Goal: Information Seeking & Learning: Check status

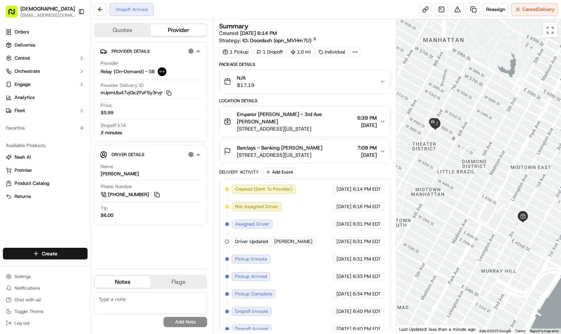
scroll to position [2, 0]
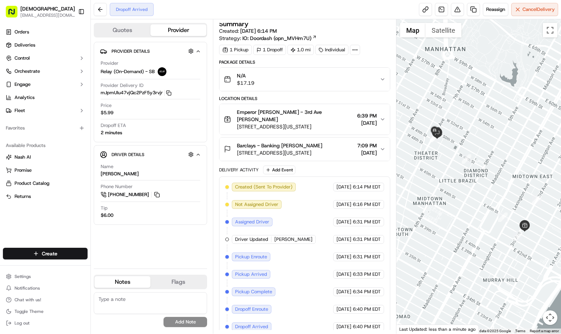
drag, startPoint x: 518, startPoint y: 130, endPoint x: 524, endPoint y: 111, distance: 19.8
click at [524, 112] on div at bounding box center [478, 176] width 165 height 314
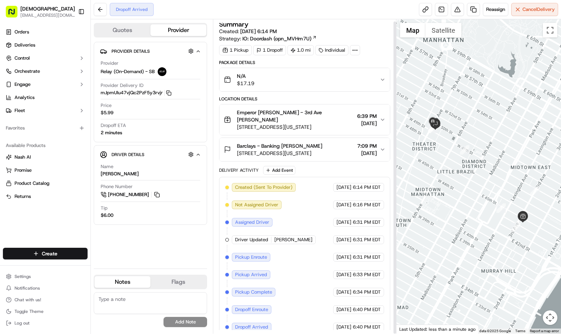
scroll to position [2, 0]
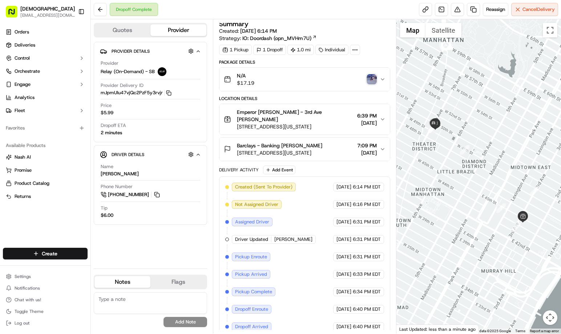
click at [370, 80] on img "button" at bounding box center [372, 79] width 10 height 10
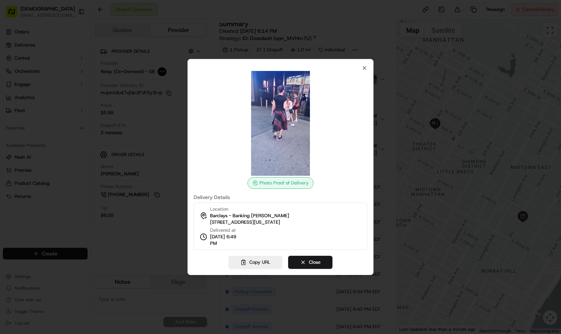
click at [277, 115] on img at bounding box center [280, 123] width 105 height 105
drag, startPoint x: 364, startPoint y: 65, endPoint x: 355, endPoint y: 44, distance: 22.9
click at [364, 66] on icon "button" at bounding box center [365, 68] width 6 height 6
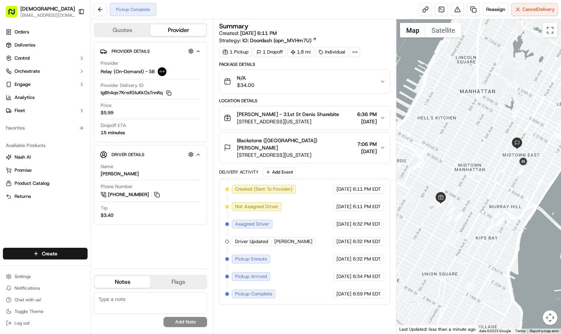
click at [326, 314] on div "Summary Created: 09/15/2025 6:11 PM Strategy: IO: Doordash (opn_MVHm7U) 1 Picku…" at bounding box center [304, 176] width 171 height 307
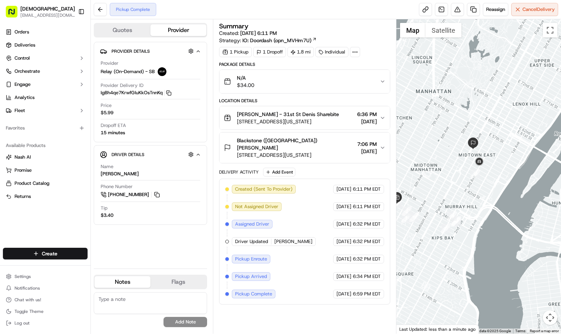
drag, startPoint x: 532, startPoint y: 195, endPoint x: 485, endPoint y: 194, distance: 47.6
click at [487, 195] on div at bounding box center [478, 176] width 165 height 314
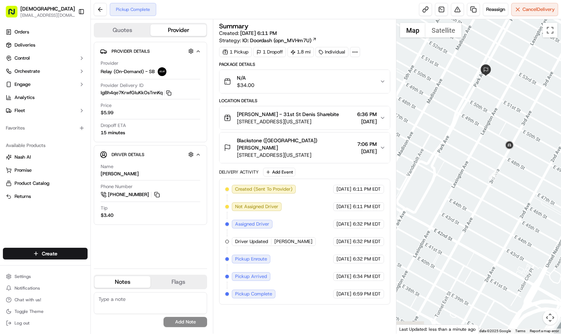
drag, startPoint x: 457, startPoint y: 161, endPoint x: 507, endPoint y: 222, distance: 79.3
click at [508, 224] on div at bounding box center [478, 176] width 165 height 314
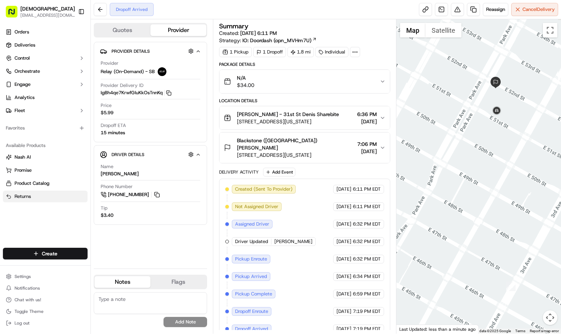
drag, startPoint x: 500, startPoint y: 145, endPoint x: 24, endPoint y: 201, distance: 479.7
click at [498, 152] on div at bounding box center [478, 176] width 165 height 314
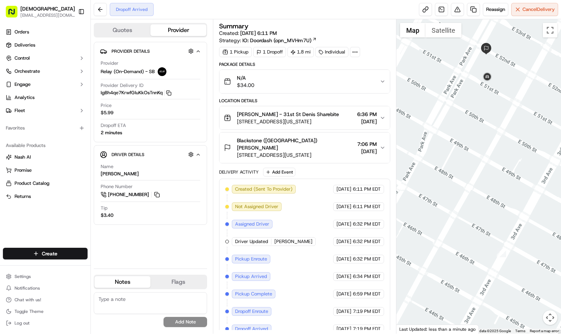
drag, startPoint x: 516, startPoint y: 181, endPoint x: 410, endPoint y: 209, distance: 109.3
click at [506, 143] on div at bounding box center [478, 176] width 165 height 314
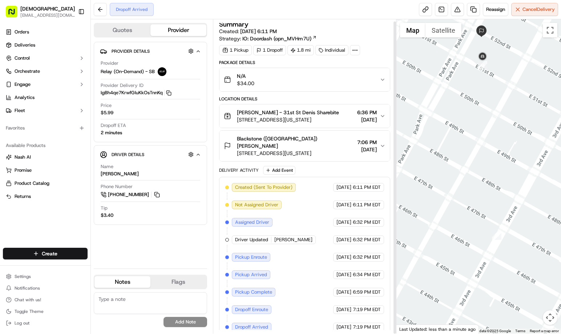
scroll to position [2, 0]
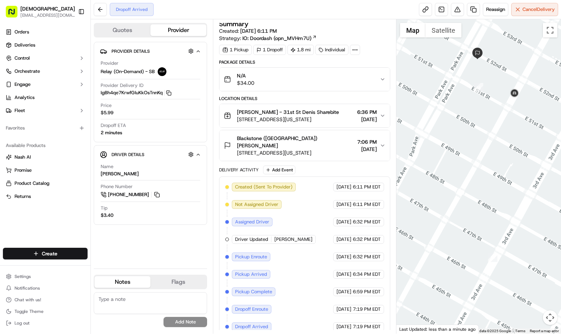
drag, startPoint x: 518, startPoint y: 152, endPoint x: 506, endPoint y: 183, distance: 32.9
click at [506, 183] on div at bounding box center [478, 176] width 165 height 314
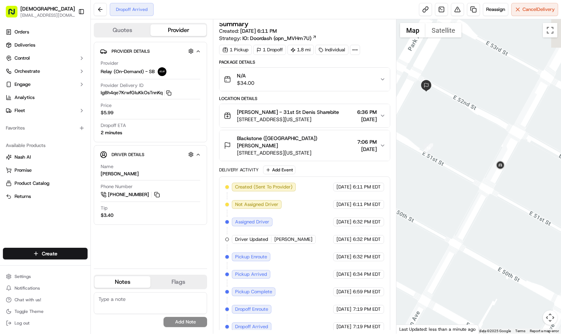
drag, startPoint x: 497, startPoint y: 142, endPoint x: 480, endPoint y: 209, distance: 69.8
click at [480, 209] on div at bounding box center [478, 176] width 165 height 314
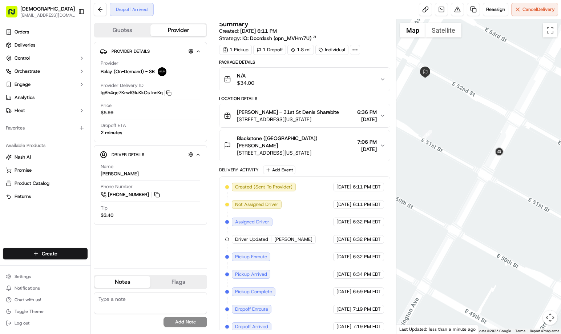
drag, startPoint x: 482, startPoint y: 191, endPoint x: 456, endPoint y: 157, distance: 43.6
click at [456, 157] on div at bounding box center [478, 176] width 165 height 314
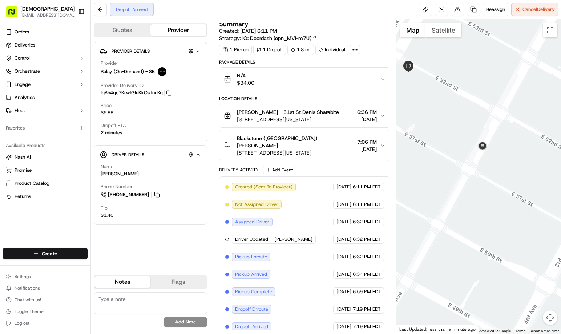
drag, startPoint x: 463, startPoint y: 152, endPoint x: 464, endPoint y: 167, distance: 14.9
click at [464, 167] on div at bounding box center [478, 176] width 165 height 314
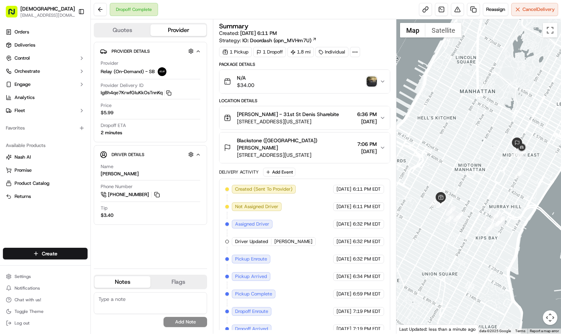
click at [371, 83] on img "button" at bounding box center [372, 81] width 10 height 10
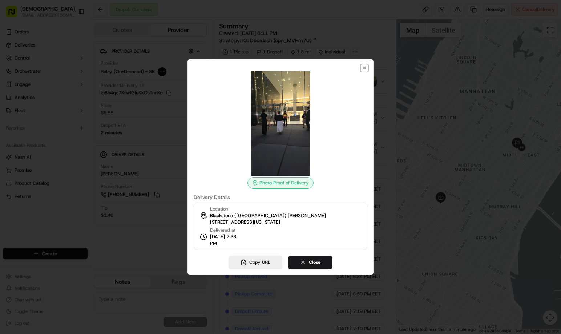
click at [363, 69] on icon "button" at bounding box center [365, 68] width 6 height 6
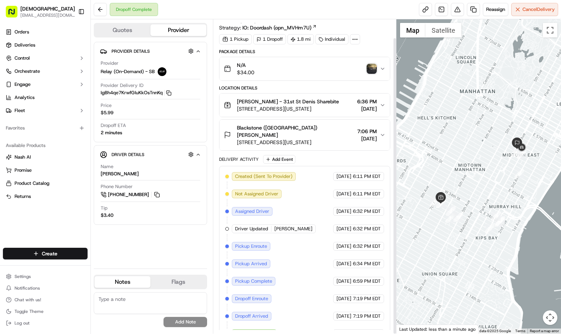
scroll to position [20, 0]
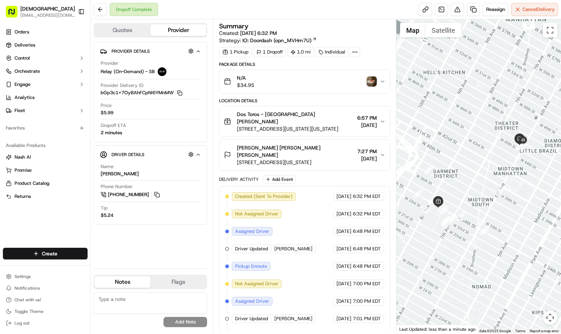
click at [170, 247] on div "Provider Details Hidden ( 3 ) Provider Relay (On-Demand) - SB Provider Delivery…" at bounding box center [150, 152] width 113 height 221
click at [371, 82] on img "button" at bounding box center [372, 81] width 10 height 10
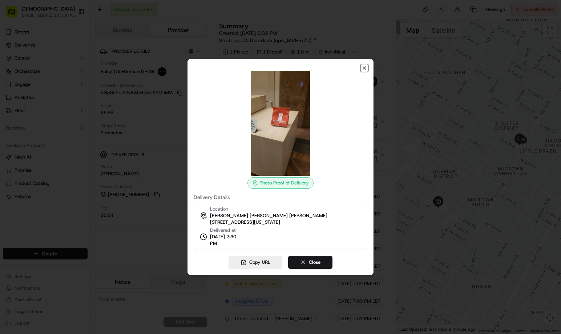
click at [364, 68] on icon "button" at bounding box center [365, 68] width 6 height 6
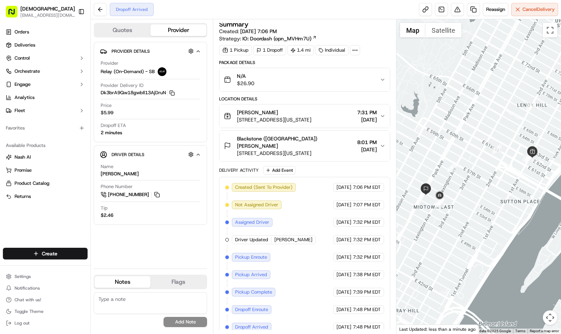
scroll to position [2, 0]
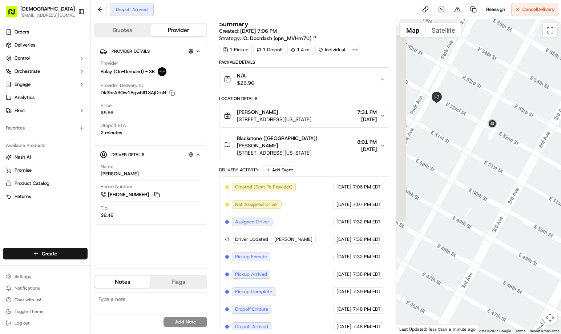
drag, startPoint x: 442, startPoint y: 216, endPoint x: 504, endPoint y: 154, distance: 87.9
click at [504, 155] on div at bounding box center [478, 176] width 165 height 314
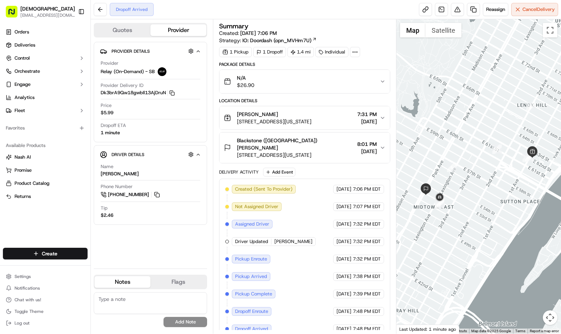
scroll to position [2, 0]
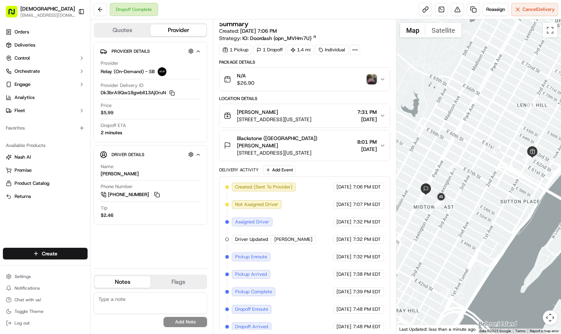
click at [369, 79] on img "button" at bounding box center [372, 79] width 10 height 10
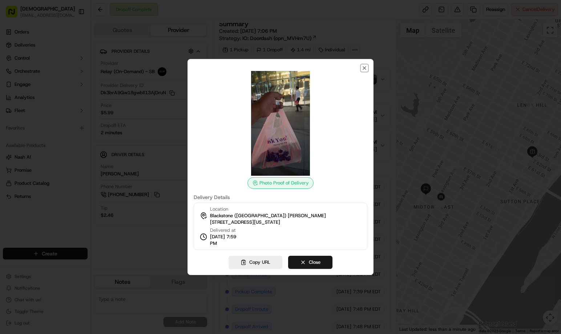
drag, startPoint x: 364, startPoint y: 65, endPoint x: 307, endPoint y: 2, distance: 84.4
click at [364, 65] on div "Photo Proof of Delivery Delivery Details Location Blackstone (US) Chris Joseph …" at bounding box center [280, 167] width 186 height 216
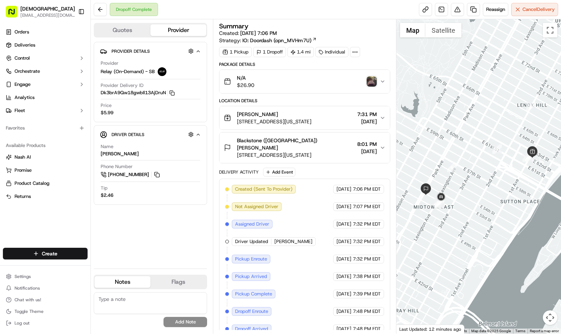
click at [371, 84] on img "button" at bounding box center [372, 81] width 10 height 10
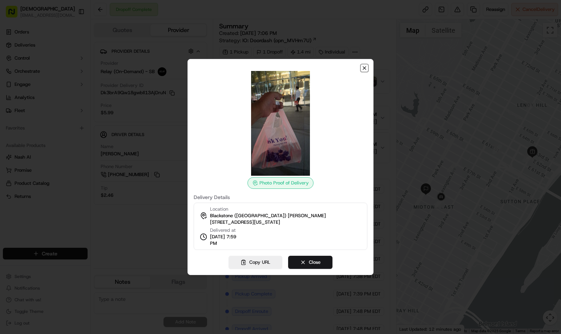
drag, startPoint x: 366, startPoint y: 67, endPoint x: 334, endPoint y: 48, distance: 37.0
click at [364, 67] on icon "button" at bounding box center [365, 68] width 6 height 6
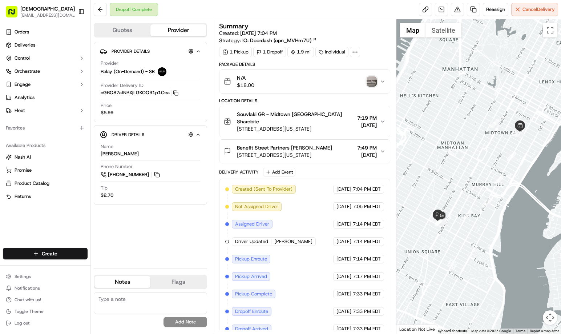
click at [370, 80] on img "button" at bounding box center [372, 81] width 10 height 10
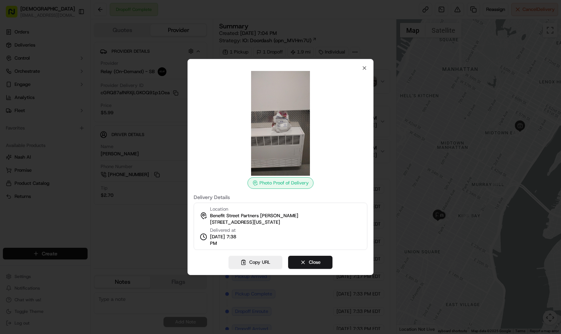
click at [277, 131] on img at bounding box center [280, 123] width 105 height 105
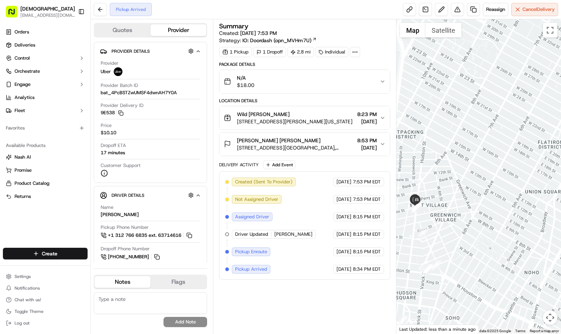
drag, startPoint x: 445, startPoint y: 227, endPoint x: 476, endPoint y: 228, distance: 30.9
click at [476, 228] on div at bounding box center [478, 176] width 165 height 314
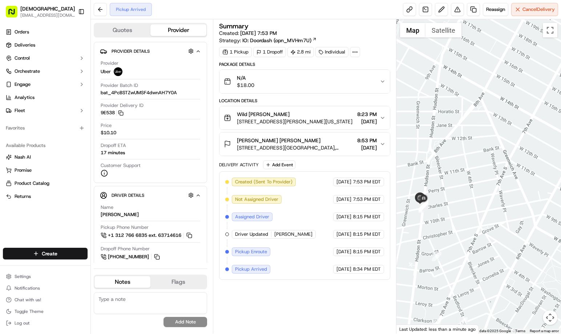
drag, startPoint x: 456, startPoint y: 211, endPoint x: 471, endPoint y: 223, distance: 18.9
click at [471, 223] on div at bounding box center [478, 176] width 165 height 314
click at [304, 291] on div "Summary Created: 09/15/2025 7:53 PM Strategy: IO: Doordash (opn_MVHm7U) 1 Picku…" at bounding box center [304, 176] width 171 height 307
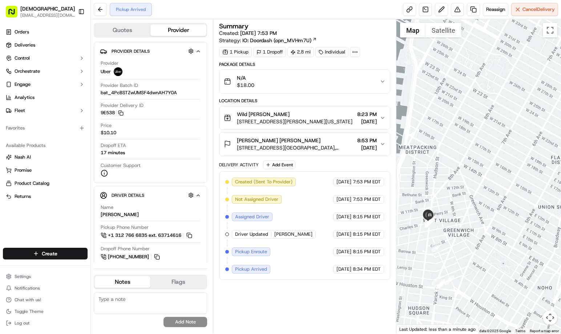
drag, startPoint x: 479, startPoint y: 237, endPoint x: 466, endPoint y: 222, distance: 19.9
click at [469, 224] on div at bounding box center [478, 176] width 165 height 314
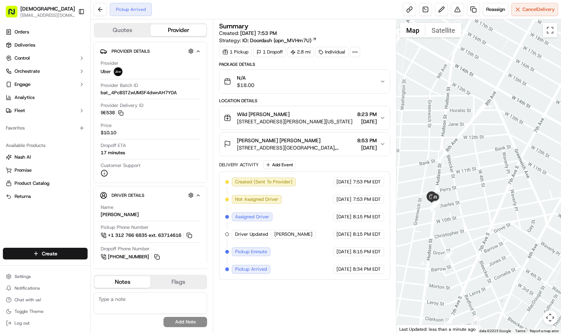
drag, startPoint x: 459, startPoint y: 212, endPoint x: 501, endPoint y: 200, distance: 44.2
click at [501, 200] on div at bounding box center [478, 176] width 165 height 314
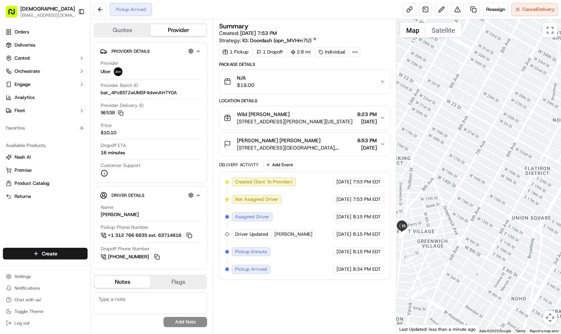
drag, startPoint x: 494, startPoint y: 260, endPoint x: 433, endPoint y: 256, distance: 60.8
click at [433, 256] on div at bounding box center [478, 176] width 165 height 314
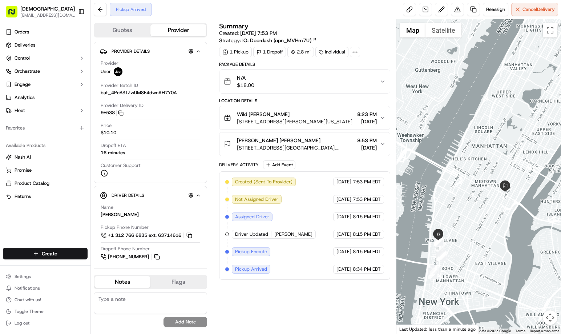
drag, startPoint x: 468, startPoint y: 249, endPoint x: 446, endPoint y: 235, distance: 25.9
click at [446, 235] on div at bounding box center [478, 176] width 165 height 314
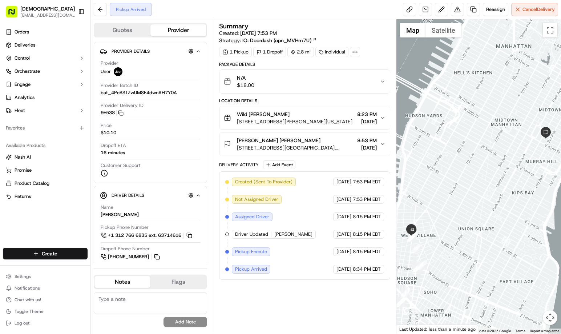
drag, startPoint x: 451, startPoint y: 240, endPoint x: 461, endPoint y: 253, distance: 16.6
click at [466, 253] on div at bounding box center [478, 176] width 165 height 314
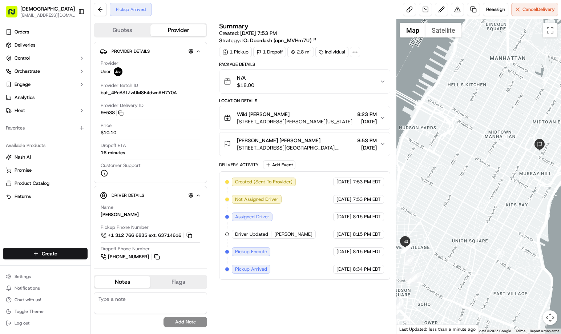
drag, startPoint x: 431, startPoint y: 264, endPoint x: 428, endPoint y: 276, distance: 12.4
click at [428, 276] on div at bounding box center [478, 176] width 165 height 314
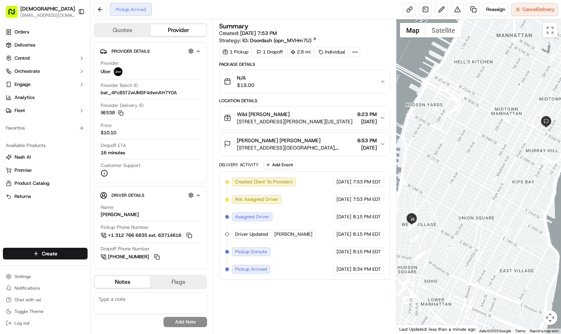
click at [365, 304] on div "Summary Created: 09/15/2025 7:53 PM Strategy: IO: Doordash (opn_MVHm7U) 1 Picku…" at bounding box center [304, 176] width 171 height 307
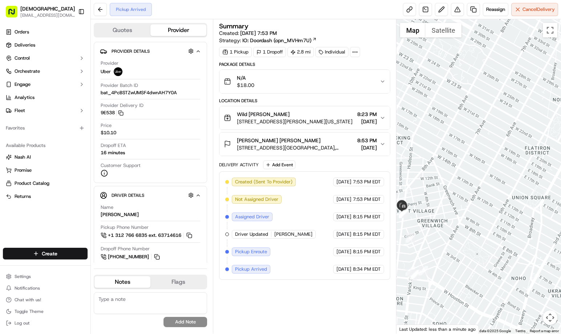
drag, startPoint x: 453, startPoint y: 234, endPoint x: 497, endPoint y: 218, distance: 46.6
click at [497, 218] on div at bounding box center [478, 176] width 165 height 314
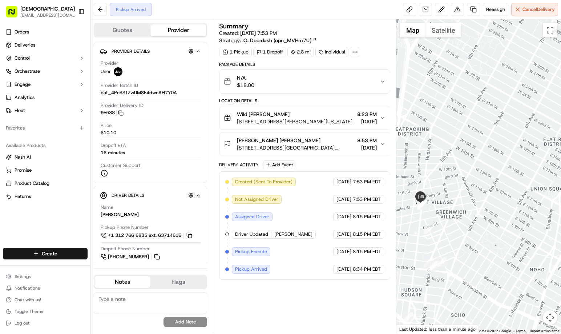
drag, startPoint x: 293, startPoint y: 304, endPoint x: 135, endPoint y: 58, distance: 292.1
click at [292, 304] on div "Summary Created: [DATE] 7:53 PM Strategy: IO: Doordash (opn_MVHm7U) 1 Pickup 1 …" at bounding box center [304, 176] width 171 height 307
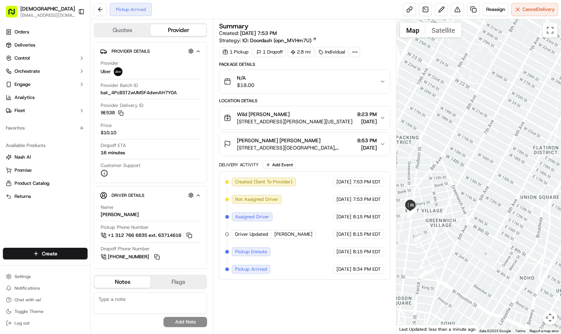
drag, startPoint x: 443, startPoint y: 231, endPoint x: 475, endPoint y: 209, distance: 39.4
click at [475, 209] on div at bounding box center [478, 176] width 165 height 314
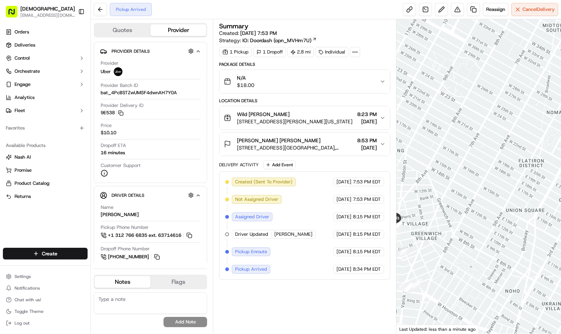
drag, startPoint x: 441, startPoint y: 226, endPoint x: 473, endPoint y: 215, distance: 33.7
click at [473, 215] on div at bounding box center [478, 176] width 165 height 314
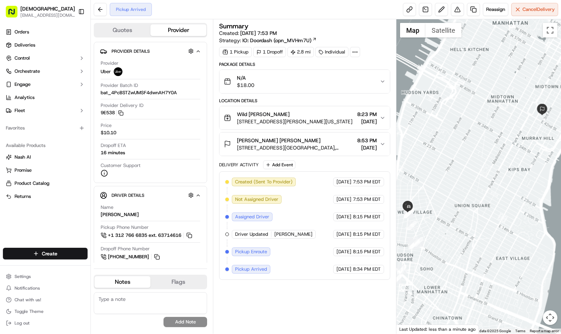
drag, startPoint x: 488, startPoint y: 217, endPoint x: 455, endPoint y: 214, distance: 32.5
click at [455, 214] on div at bounding box center [478, 176] width 165 height 314
click at [303, 299] on div "Summary Created: [DATE] 7:53 PM Strategy: IO: Doordash (opn_MVHm7U) 1 Pickup 1 …" at bounding box center [304, 176] width 171 height 307
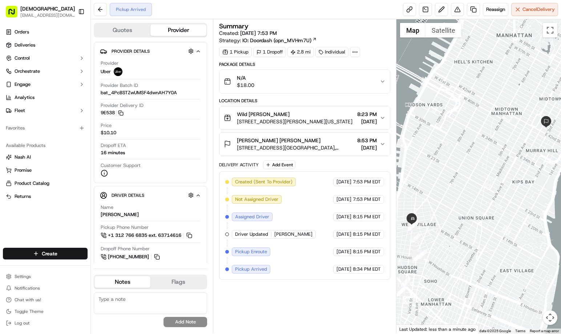
click at [287, 297] on div "Summary Created: [DATE] 7:53 PM Strategy: IO: Doordash (opn_MVHm7U) 1 Pickup 1 …" at bounding box center [304, 176] width 171 height 307
drag, startPoint x: 277, startPoint y: 320, endPoint x: 187, endPoint y: 210, distance: 141.8
click at [277, 319] on div "Summary Created: 09/15/2025 7:53 PM Strategy: IO: Doordash (opn_MVHm7U) 1 Picku…" at bounding box center [304, 176] width 171 height 307
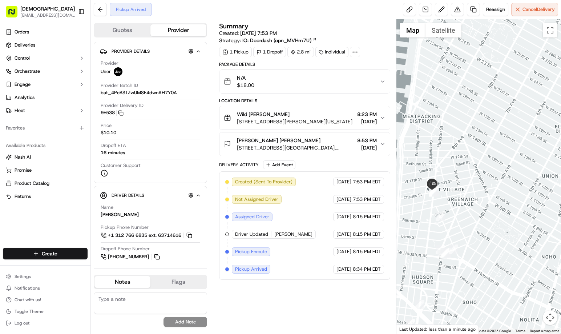
drag, startPoint x: 440, startPoint y: 238, endPoint x: 486, endPoint y: 214, distance: 51.7
click at [486, 214] on div at bounding box center [478, 176] width 165 height 314
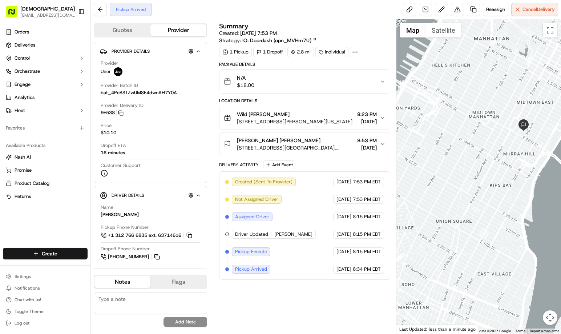
drag, startPoint x: 470, startPoint y: 240, endPoint x: 451, endPoint y: 243, distance: 19.8
click at [451, 243] on div at bounding box center [478, 176] width 165 height 314
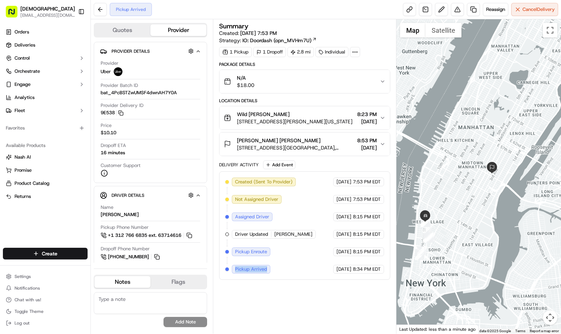
drag, startPoint x: 235, startPoint y: 266, endPoint x: 270, endPoint y: 269, distance: 35.0
click at [270, 269] on div "Pickup Arrived" at bounding box center [251, 269] width 39 height 9
copy span "Pickup Arrived"
click at [278, 299] on div "Summary Created: 09/15/2025 7:53 PM Strategy: IO: Doordash (opn_MVHm7U) 1 Picku…" at bounding box center [304, 176] width 171 height 307
click at [307, 301] on div "Summary Created: 09/15/2025 7:53 PM Strategy: IO: Doordash (opn_MVHm7U) 1 Picku…" at bounding box center [304, 176] width 171 height 307
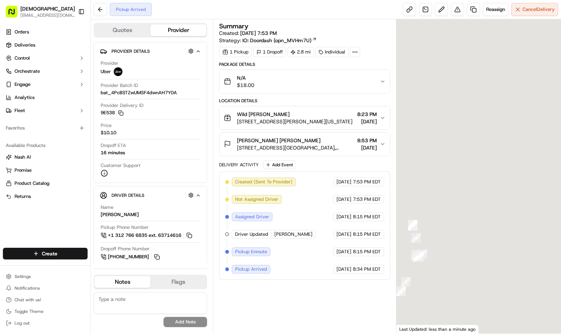
click at [296, 307] on div "Summary Created: [DATE] 7:53 PM Strategy: IO: Doordash (opn_MVHm7U) 1 Pickup 1 …" at bounding box center [304, 176] width 171 height 307
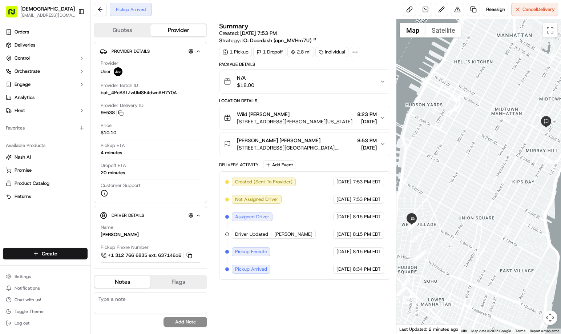
click at [352, 308] on div "Summary Created: 09/15/2025 7:53 PM Strategy: IO: Doordash (opn_MVHm7U) 1 Picku…" at bounding box center [304, 176] width 171 height 307
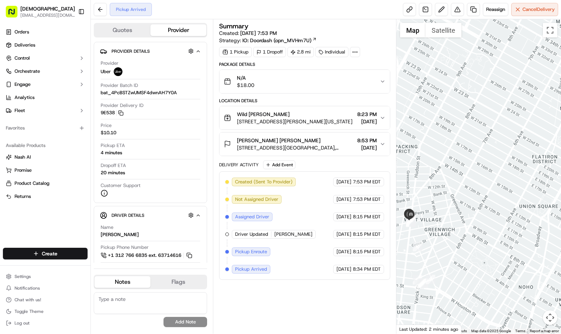
drag, startPoint x: 430, startPoint y: 231, endPoint x: 456, endPoint y: 221, distance: 27.7
click at [454, 221] on div at bounding box center [478, 176] width 165 height 314
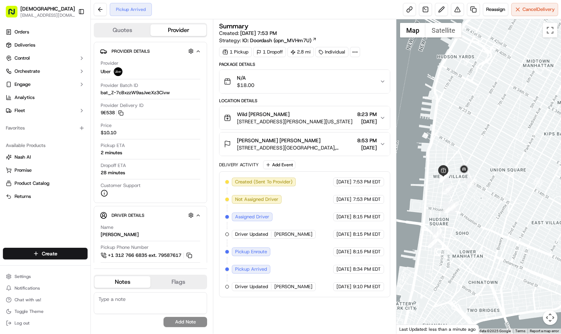
click at [334, 312] on div "Summary Created: 09/15/2025 7:53 PM Strategy: IO: Doordash (opn_MVHm7U) 1 Picku…" at bounding box center [304, 176] width 171 height 307
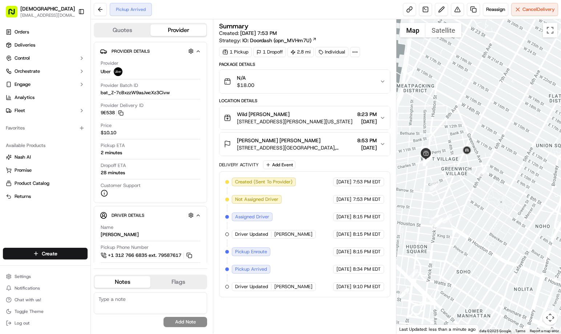
drag, startPoint x: 470, startPoint y: 201, endPoint x: 480, endPoint y: 201, distance: 10.2
click at [480, 201] on div at bounding box center [478, 176] width 165 height 314
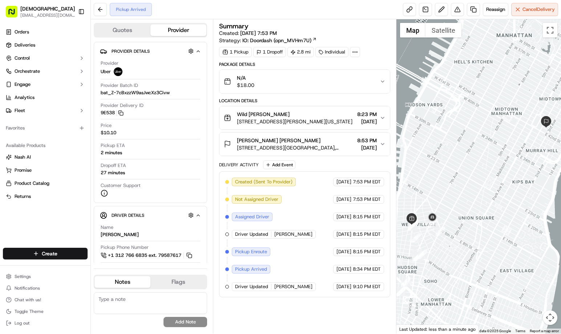
click at [285, 309] on div "Summary Created: [DATE] 7:53 PM Strategy: IO: Doordash (opn_MVHm7U) 1 Pickup 1 …" at bounding box center [304, 176] width 171 height 307
click at [269, 318] on div "Summary Created: [DATE] 7:53 PM Strategy: IO: Doordash (opn_MVHm7U) 1 Pickup 1 …" at bounding box center [304, 176] width 171 height 307
click at [289, 318] on div "Summary Created: [DATE] 7:53 PM Strategy: IO: Doordash (opn_MVHm7U) 1 Pickup 1 …" at bounding box center [304, 176] width 171 height 307
click at [293, 316] on div "Summary Created: [DATE] 7:53 PM Strategy: IO: Doordash (opn_MVHm7U) 1 Pickup 1 …" at bounding box center [304, 176] width 171 height 307
click at [282, 309] on div "Summary Created: [DATE] 7:53 PM Strategy: IO: Doordash (opn_MVHm7U) 1 Pickup 1 …" at bounding box center [304, 176] width 171 height 307
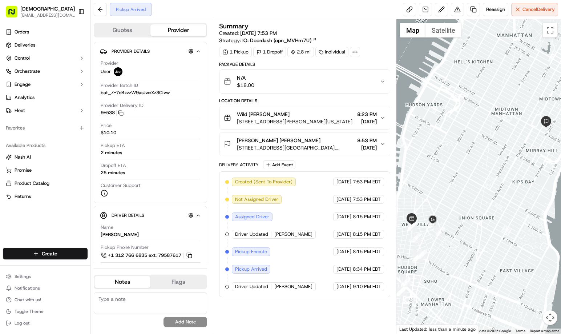
drag, startPoint x: 308, startPoint y: 322, endPoint x: 303, endPoint y: 322, distance: 4.4
click at [307, 322] on div "Summary Created: [DATE] 7:53 PM Strategy: IO: Doordash (opn_MVHm7U) 1 Pickup 1 …" at bounding box center [304, 176] width 171 height 307
click at [286, 308] on div "Summary Created: [DATE] 7:53 PM Strategy: IO: Doordash (opn_MVHm7U) 1 Pickup 1 …" at bounding box center [304, 176] width 171 height 307
click at [329, 311] on div "Summary Created: [DATE] 7:53 PM Strategy: IO: Doordash (opn_MVHm7U) 1 Pickup 1 …" at bounding box center [304, 176] width 171 height 307
click at [318, 309] on div "Summary Created: [DATE] 7:53 PM Strategy: IO: Doordash (opn_MVHm7U) 1 Pickup 1 …" at bounding box center [304, 176] width 171 height 307
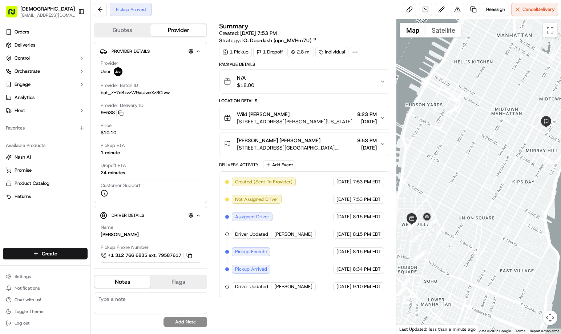
drag, startPoint x: 469, startPoint y: 255, endPoint x: 467, endPoint y: 230, distance: 25.5
click at [467, 230] on div at bounding box center [478, 176] width 165 height 314
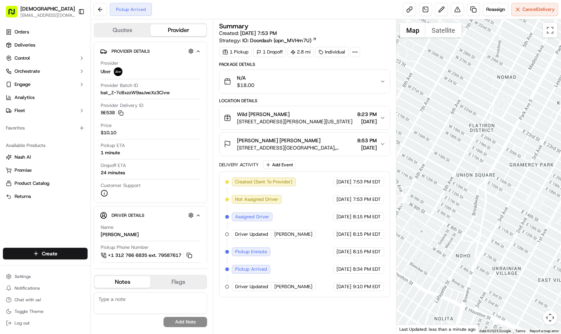
drag, startPoint x: 471, startPoint y: 183, endPoint x: 505, endPoint y: 199, distance: 37.6
click at [505, 199] on div at bounding box center [478, 176] width 165 height 314
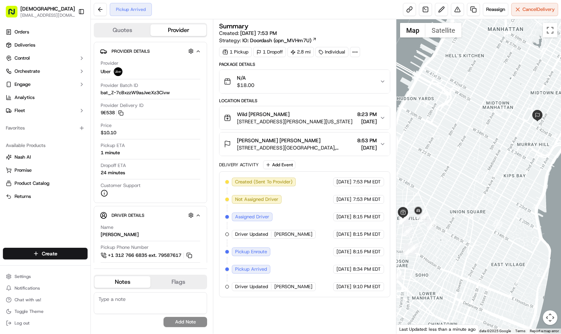
drag, startPoint x: 514, startPoint y: 176, endPoint x: 478, endPoint y: 200, distance: 43.8
click at [478, 200] on div at bounding box center [478, 176] width 165 height 314
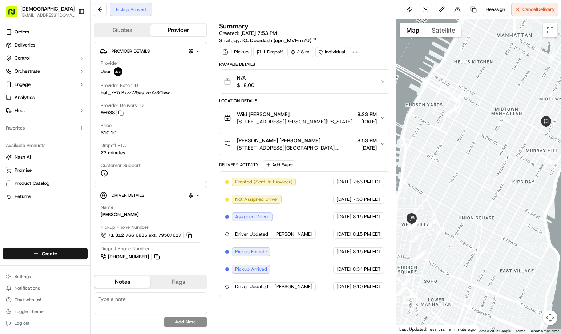
drag, startPoint x: 277, startPoint y: 308, endPoint x: 218, endPoint y: 193, distance: 129.0
click at [277, 308] on div "Summary Created: [DATE] 7:53 PM Strategy: IO: Doordash (opn_MVHm7U) 1 Pickup 1 …" at bounding box center [304, 176] width 171 height 307
click at [340, 311] on div "Summary Created: [DATE] 7:53 PM Strategy: IO: Doordash (opn_MVHm7U) 1 Pickup 1 …" at bounding box center [304, 176] width 171 height 307
click at [312, 317] on div "Summary Created: [DATE] 7:53 PM Strategy: IO: Doordash (opn_MVHm7U) 1 Pickup 1 …" at bounding box center [304, 176] width 171 height 307
drag, startPoint x: 273, startPoint y: 319, endPoint x: 282, endPoint y: 310, distance: 12.1
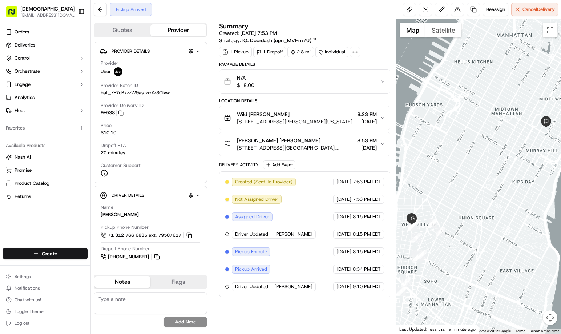
click at [275, 319] on div "Summary Created: [DATE] 7:53 PM Strategy: IO: Doordash (opn_MVHm7U) 1 Pickup 1 …" at bounding box center [304, 176] width 171 height 307
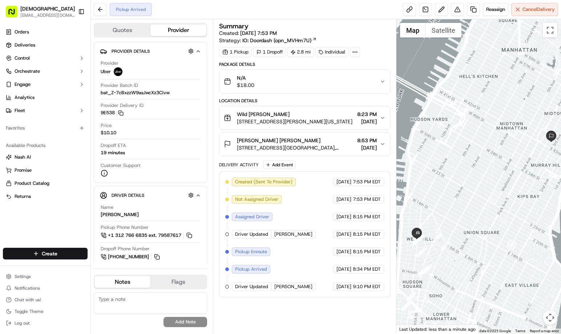
drag, startPoint x: 484, startPoint y: 265, endPoint x: 489, endPoint y: 281, distance: 17.1
click at [489, 281] on div at bounding box center [478, 176] width 165 height 314
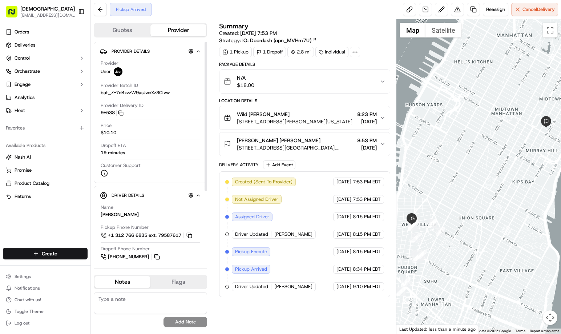
click at [298, 309] on div "Summary Created: 09/15/2025 7:53 PM Strategy: IO: Doordash (opn_MVHm7U) 1 Picku…" at bounding box center [304, 176] width 171 height 307
drag, startPoint x: 292, startPoint y: 315, endPoint x: 106, endPoint y: 134, distance: 260.3
click at [293, 315] on div "Summary Created: [DATE] 7:53 PM Strategy: IO: Doordash (opn_MVHm7U) 1 Pickup 1 …" at bounding box center [304, 176] width 171 height 307
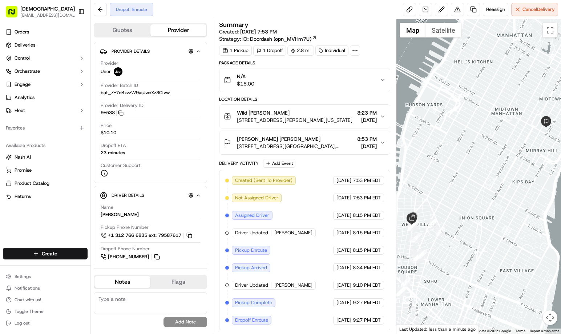
scroll to position [2, 0]
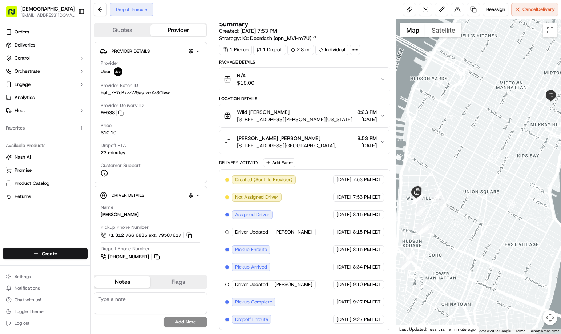
drag, startPoint x: 442, startPoint y: 255, endPoint x: 446, endPoint y: 229, distance: 26.1
click at [446, 229] on div at bounding box center [478, 176] width 165 height 314
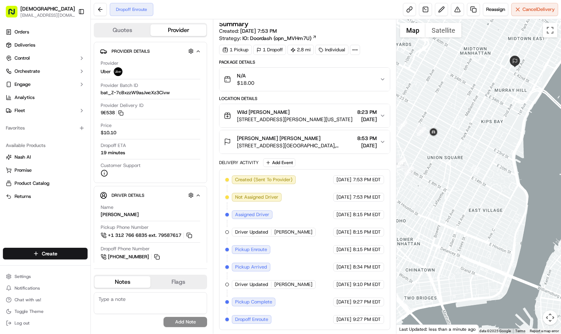
drag, startPoint x: 471, startPoint y: 238, endPoint x: 313, endPoint y: 298, distance: 168.8
click at [448, 214] on div at bounding box center [478, 176] width 165 height 314
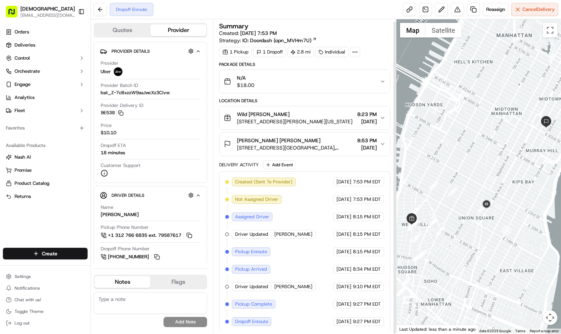
scroll to position [2, 0]
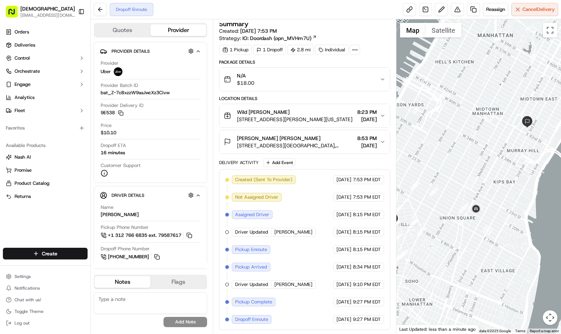
drag, startPoint x: 497, startPoint y: 200, endPoint x: 468, endPoint y: 201, distance: 29.8
click at [468, 201] on div at bounding box center [478, 176] width 165 height 314
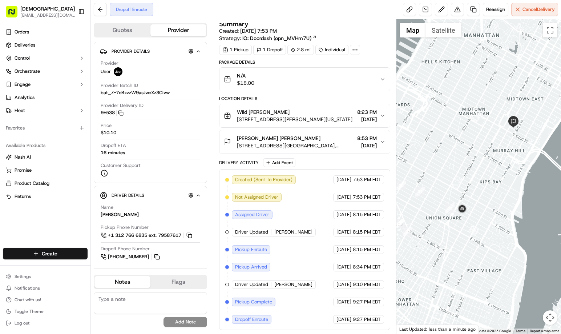
drag, startPoint x: 512, startPoint y: 194, endPoint x: 501, endPoint y: 198, distance: 11.5
click at [501, 198] on div at bounding box center [478, 176] width 165 height 314
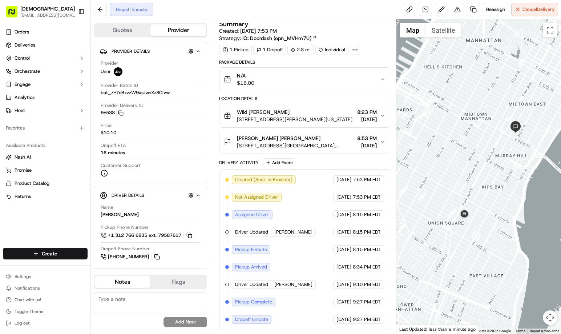
drag, startPoint x: 482, startPoint y: 171, endPoint x: 485, endPoint y: 188, distance: 16.6
click at [485, 188] on div at bounding box center [478, 176] width 165 height 314
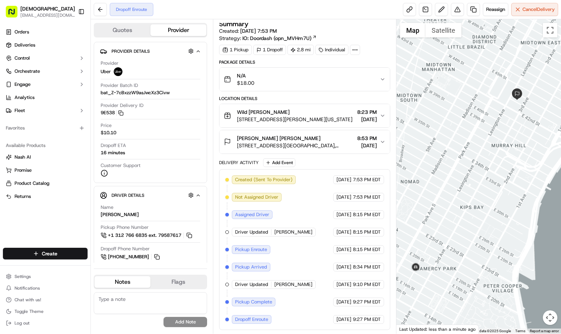
drag, startPoint x: 496, startPoint y: 201, endPoint x: 425, endPoint y: 221, distance: 73.4
click at [489, 213] on div at bounding box center [478, 176] width 165 height 314
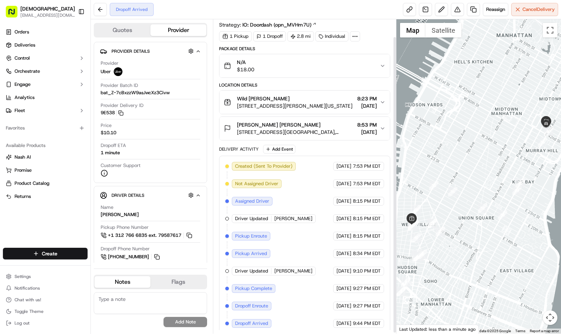
scroll to position [20, 0]
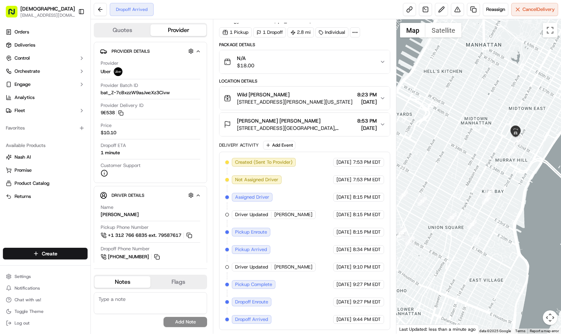
drag, startPoint x: 501, startPoint y: 167, endPoint x: 443, endPoint y: 183, distance: 59.9
click at [447, 183] on div at bounding box center [478, 176] width 165 height 314
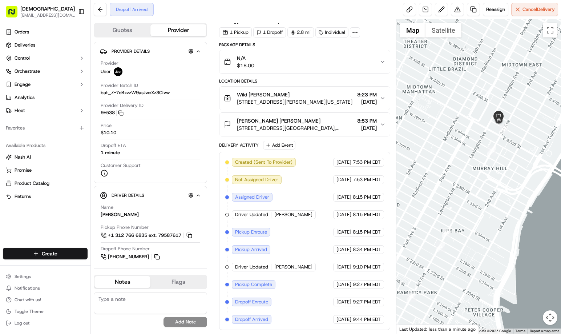
drag, startPoint x: 494, startPoint y: 170, endPoint x: 438, endPoint y: 211, distance: 69.5
click at [450, 211] on div at bounding box center [478, 176] width 165 height 314
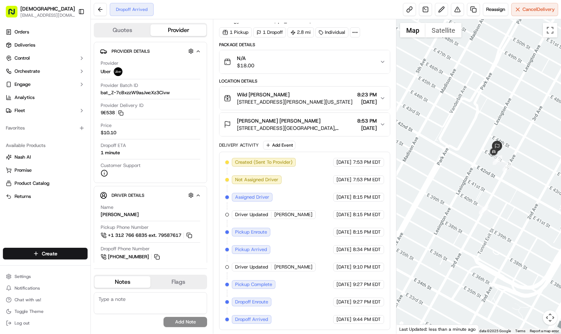
drag, startPoint x: 491, startPoint y: 154, endPoint x: 499, endPoint y: 222, distance: 68.4
click at [518, 237] on div at bounding box center [478, 176] width 165 height 314
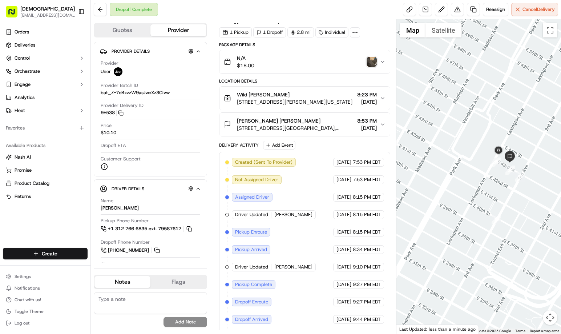
click at [373, 63] on img "button" at bounding box center [372, 62] width 10 height 10
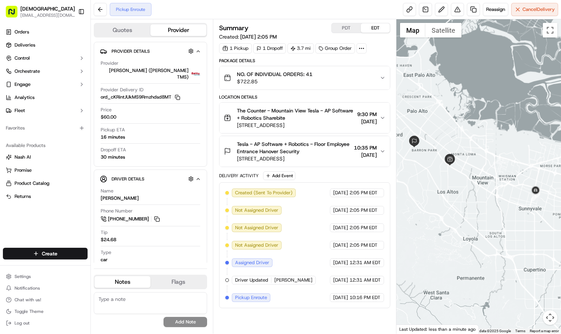
drag, startPoint x: 527, startPoint y: 232, endPoint x: 459, endPoint y: 193, distance: 78.4
click at [459, 193] on div at bounding box center [478, 176] width 165 height 314
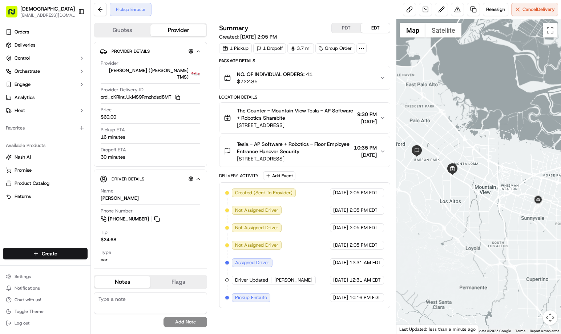
click at [476, 207] on div at bounding box center [478, 176] width 165 height 314
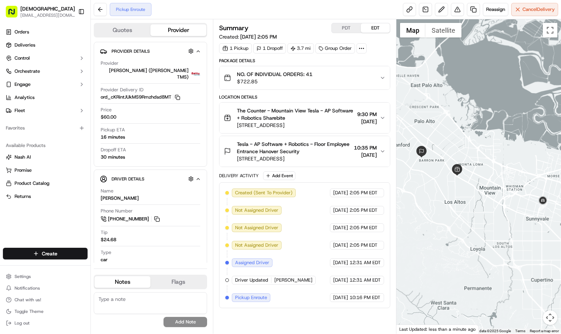
drag, startPoint x: 463, startPoint y: 201, endPoint x: 480, endPoint y: 203, distance: 16.9
click at [480, 203] on div at bounding box center [478, 176] width 165 height 314
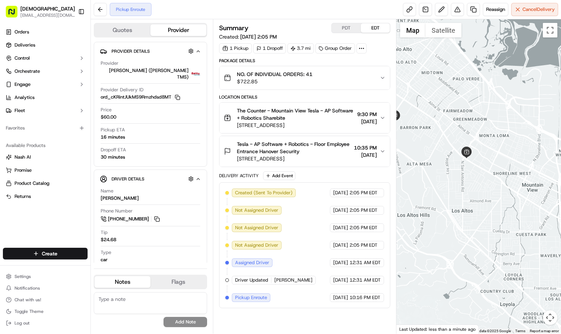
drag, startPoint x: 472, startPoint y: 195, endPoint x: 491, endPoint y: 209, distance: 23.9
click at [491, 209] on div at bounding box center [478, 176] width 165 height 314
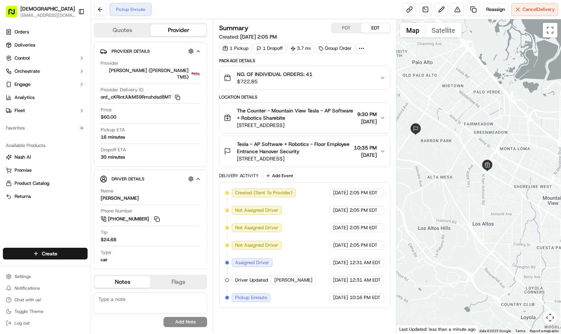
drag, startPoint x: 475, startPoint y: 201, endPoint x: 491, endPoint y: 211, distance: 18.6
click at [491, 211] on div at bounding box center [478, 176] width 165 height 314
click at [313, 316] on div "Summary PDT EDT Created: [DATE] 2:05 PM 1 Pickup 1 Dropoff 3.7 mi Group Order P…" at bounding box center [304, 176] width 171 height 307
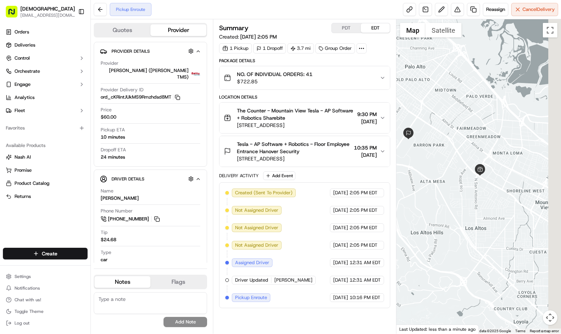
drag, startPoint x: 512, startPoint y: 221, endPoint x: 452, endPoint y: 184, distance: 70.7
click at [452, 184] on div at bounding box center [478, 176] width 165 height 314
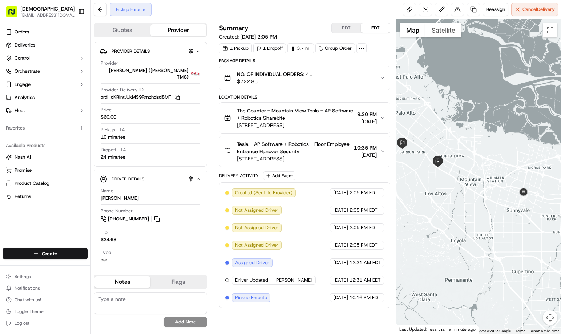
drag, startPoint x: 501, startPoint y: 208, endPoint x: 485, endPoint y: 203, distance: 17.1
click at [485, 203] on div at bounding box center [478, 176] width 165 height 314
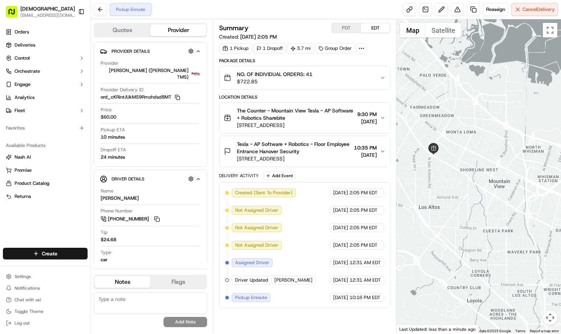
drag, startPoint x: 441, startPoint y: 172, endPoint x: 441, endPoint y: 180, distance: 7.6
click at [441, 180] on div at bounding box center [478, 176] width 165 height 314
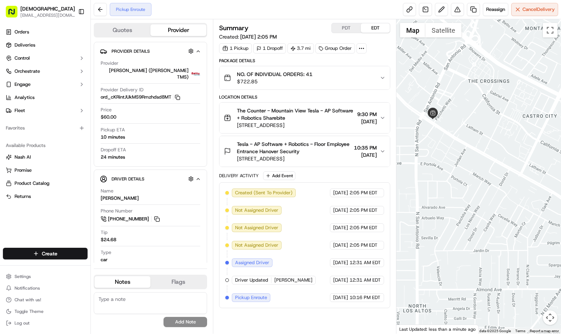
drag, startPoint x: 439, startPoint y: 155, endPoint x: 458, endPoint y: 173, distance: 26.5
click at [458, 173] on div at bounding box center [478, 176] width 165 height 314
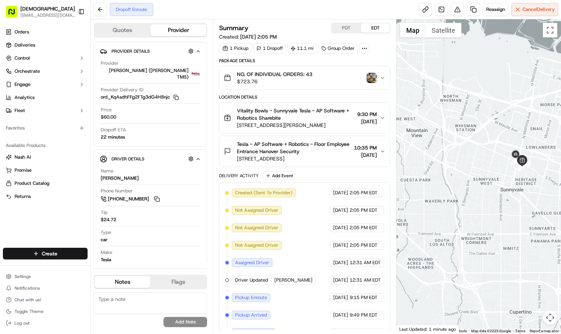
drag, startPoint x: 530, startPoint y: 218, endPoint x: 500, endPoint y: 218, distance: 30.2
click at [500, 218] on div at bounding box center [478, 176] width 165 height 314
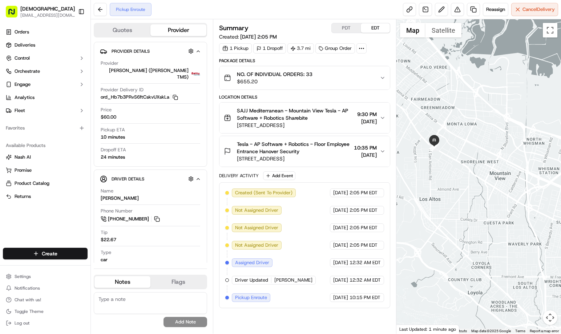
drag, startPoint x: 512, startPoint y: 222, endPoint x: 429, endPoint y: 173, distance: 96.8
click at [429, 173] on div at bounding box center [478, 176] width 165 height 314
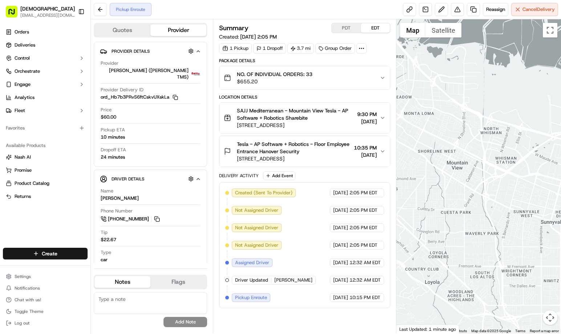
drag, startPoint x: 488, startPoint y: 230, endPoint x: 472, endPoint y: 222, distance: 18.5
click at [472, 222] on div at bounding box center [478, 176] width 165 height 314
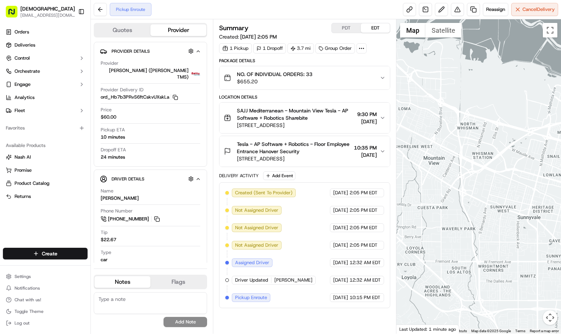
drag, startPoint x: 523, startPoint y: 245, endPoint x: 507, endPoint y: 224, distance: 26.2
click at [505, 241] on div at bounding box center [478, 176] width 165 height 314
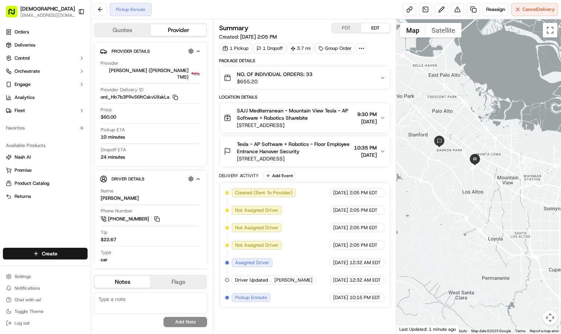
drag, startPoint x: 510, startPoint y: 231, endPoint x: 540, endPoint y: 242, distance: 32.1
click at [540, 242] on div at bounding box center [478, 176] width 165 height 314
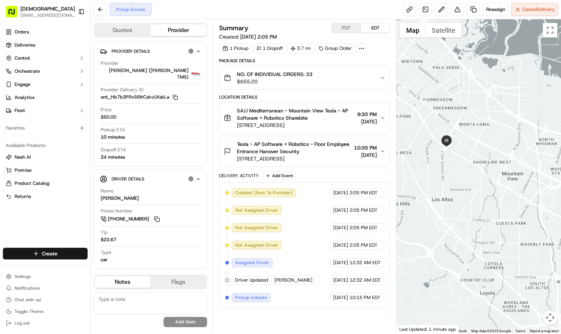
drag, startPoint x: 478, startPoint y: 170, endPoint x: 479, endPoint y: 182, distance: 11.6
click at [479, 182] on div at bounding box center [478, 176] width 165 height 314
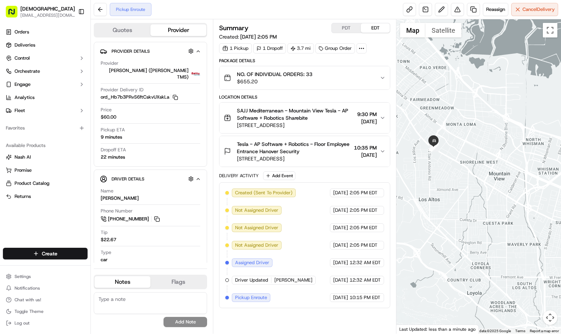
drag, startPoint x: 455, startPoint y: 177, endPoint x: 441, endPoint y: 178, distance: 13.8
click at [441, 178] on div at bounding box center [478, 176] width 165 height 314
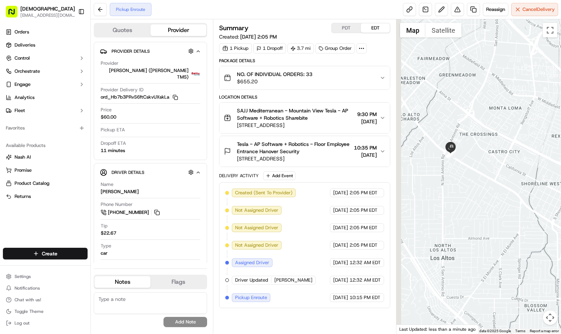
drag, startPoint x: 494, startPoint y: 201, endPoint x: 536, endPoint y: 210, distance: 43.0
click at [536, 210] on div at bounding box center [478, 176] width 165 height 314
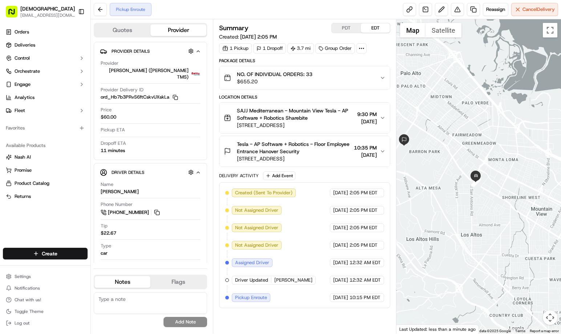
drag, startPoint x: 509, startPoint y: 217, endPoint x: 467, endPoint y: 211, distance: 42.1
click at [467, 211] on div at bounding box center [478, 176] width 165 height 314
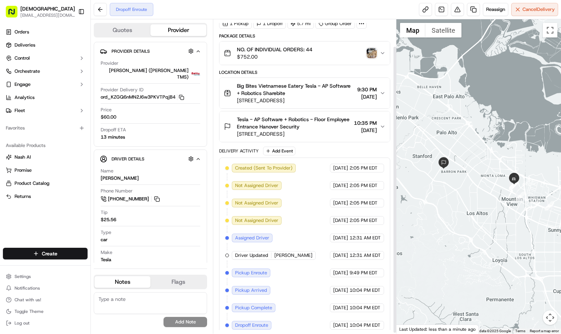
scroll to position [31, 0]
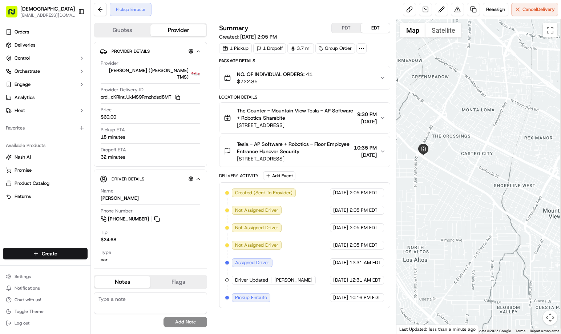
drag, startPoint x: 524, startPoint y: 202, endPoint x: 428, endPoint y: 168, distance: 101.5
click at [428, 168] on div at bounding box center [478, 176] width 165 height 314
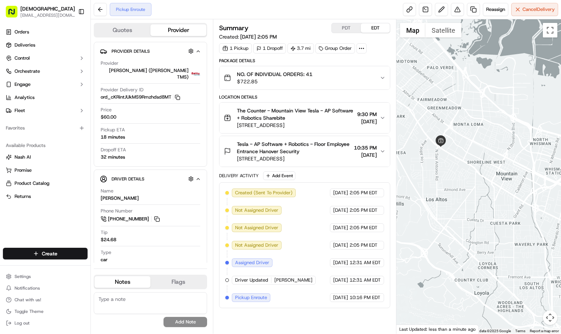
drag, startPoint x: 406, startPoint y: 184, endPoint x: 475, endPoint y: 187, distance: 69.1
click at [475, 187] on div at bounding box center [478, 176] width 165 height 314
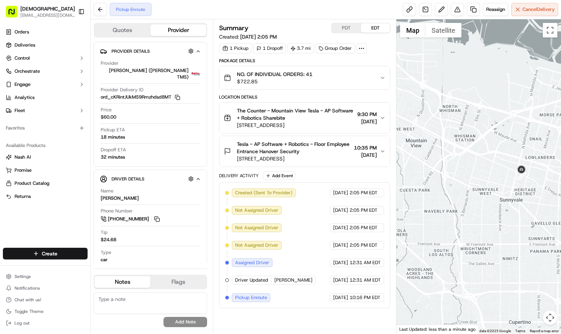
drag, startPoint x: 478, startPoint y: 189, endPoint x: 359, endPoint y: 148, distance: 125.4
click at [359, 148] on div "Quotes Provider Provider Details Hidden ( 2 ) Provider Betty (Nash TMS) Provide…" at bounding box center [326, 176] width 470 height 314
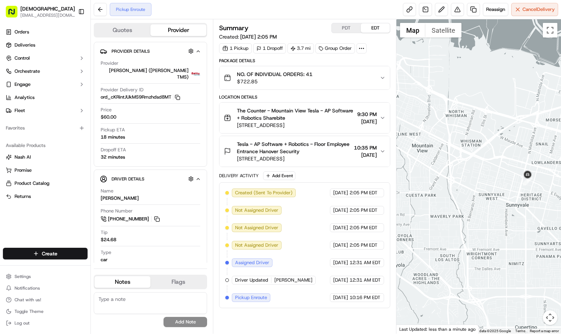
drag, startPoint x: 485, startPoint y: 201, endPoint x: 528, endPoint y: 218, distance: 46.5
click at [528, 218] on div at bounding box center [478, 176] width 165 height 314
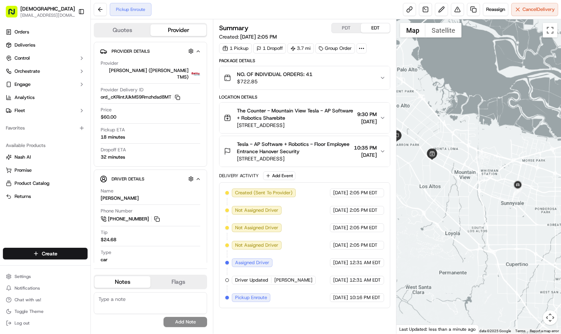
drag, startPoint x: 441, startPoint y: 191, endPoint x: 471, endPoint y: 201, distance: 30.9
click at [478, 199] on div at bounding box center [478, 176] width 165 height 314
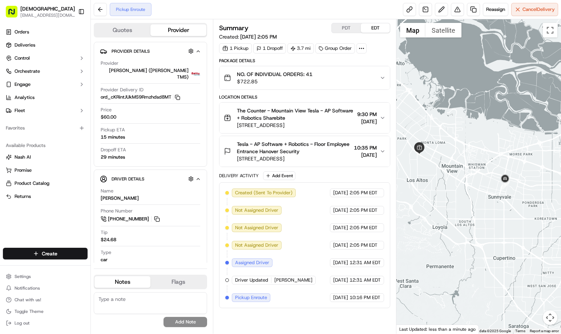
drag, startPoint x: 490, startPoint y: 208, endPoint x: 485, endPoint y: 205, distance: 5.5
click at [485, 205] on div at bounding box center [478, 176] width 165 height 314
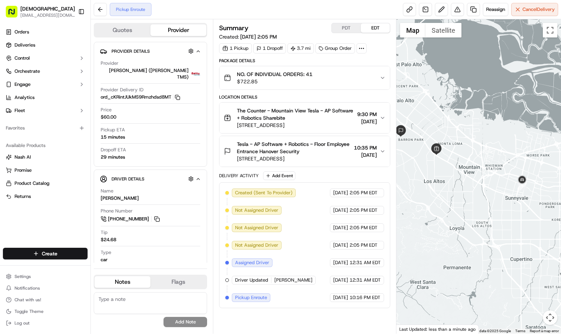
drag, startPoint x: 525, startPoint y: 211, endPoint x: 542, endPoint y: 213, distance: 17.5
click at [542, 213] on div at bounding box center [478, 176] width 165 height 314
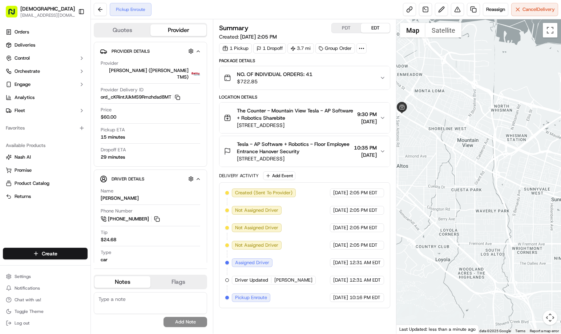
drag, startPoint x: 513, startPoint y: 211, endPoint x: 554, endPoint y: 238, distance: 49.1
click at [554, 238] on div at bounding box center [478, 176] width 165 height 314
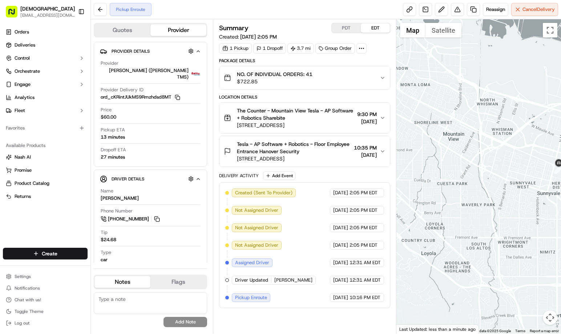
drag, startPoint x: 455, startPoint y: 179, endPoint x: 351, endPoint y: 104, distance: 128.1
click at [351, 104] on div "Quotes Provider Provider Details Hidden ( 2 ) Provider [PERSON_NAME] ([PERSON_N…" at bounding box center [326, 176] width 470 height 314
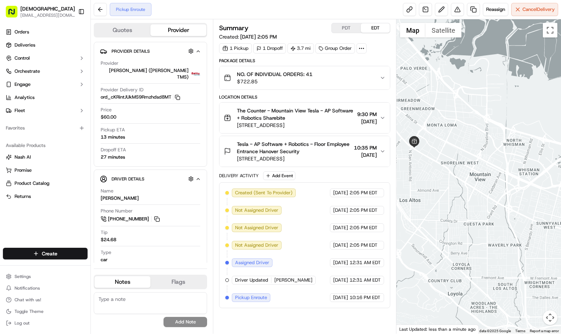
drag, startPoint x: 497, startPoint y: 202, endPoint x: 459, endPoint y: 138, distance: 73.8
click at [527, 243] on div at bounding box center [478, 176] width 165 height 314
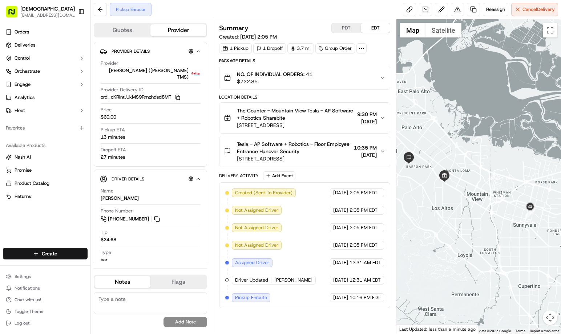
drag, startPoint x: 483, startPoint y: 221, endPoint x: 432, endPoint y: 201, distance: 55.1
click at [482, 216] on div at bounding box center [478, 176] width 165 height 314
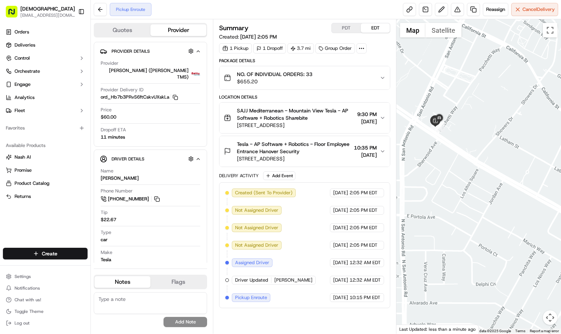
drag, startPoint x: 529, startPoint y: 186, endPoint x: 435, endPoint y: 245, distance: 110.3
click at [439, 243] on div at bounding box center [478, 176] width 165 height 314
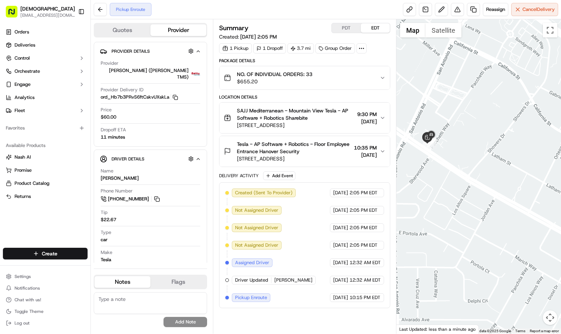
drag, startPoint x: 456, startPoint y: 173, endPoint x: 458, endPoint y: 178, distance: 6.1
click at [461, 180] on div at bounding box center [478, 176] width 165 height 314
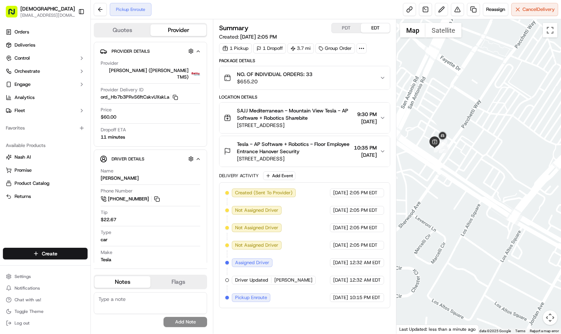
drag, startPoint x: 439, startPoint y: 165, endPoint x: 456, endPoint y: 194, distance: 33.9
click at [456, 194] on div at bounding box center [478, 176] width 165 height 314
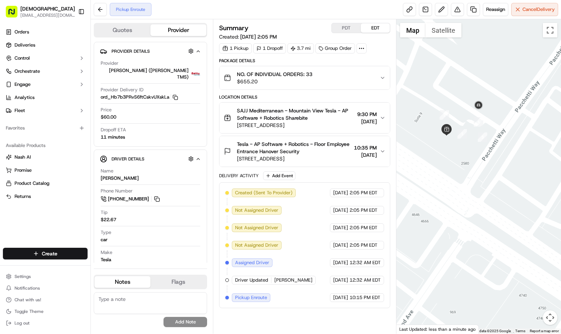
drag, startPoint x: 465, startPoint y: 184, endPoint x: 523, endPoint y: 220, distance: 67.7
click at [523, 220] on div at bounding box center [478, 176] width 165 height 314
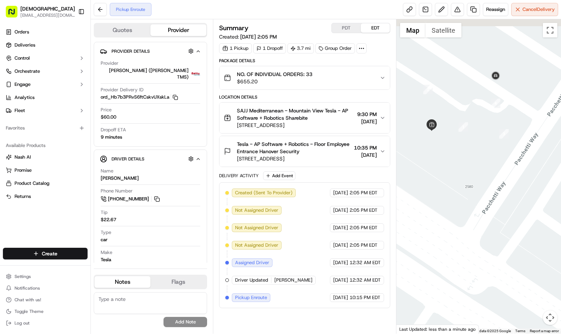
drag, startPoint x: 438, startPoint y: 195, endPoint x: 476, endPoint y: 259, distance: 74.8
click at [476, 259] on div at bounding box center [478, 176] width 165 height 314
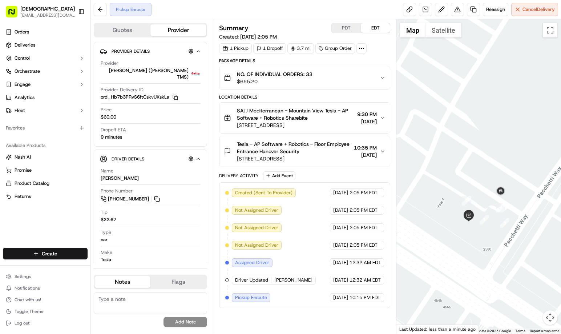
click at [311, 320] on div "Summary PDT EDT Created: 09/13/2025 2:05 PM 1 Pickup 1 Dropoff 3.7 mi Group Ord…" at bounding box center [304, 176] width 171 height 307
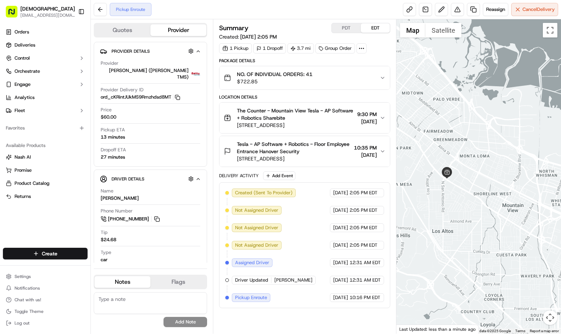
drag, startPoint x: 503, startPoint y: 234, endPoint x: 447, endPoint y: 233, distance: 55.6
click at [447, 231] on div at bounding box center [478, 176] width 165 height 314
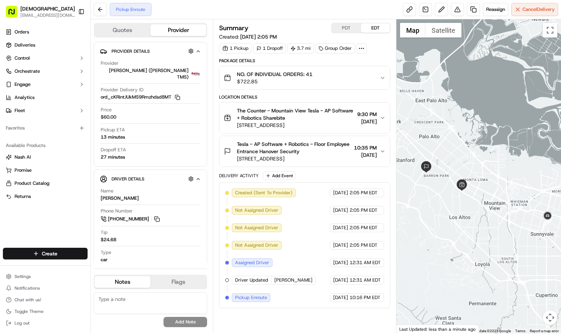
click at [489, 218] on div at bounding box center [478, 176] width 165 height 314
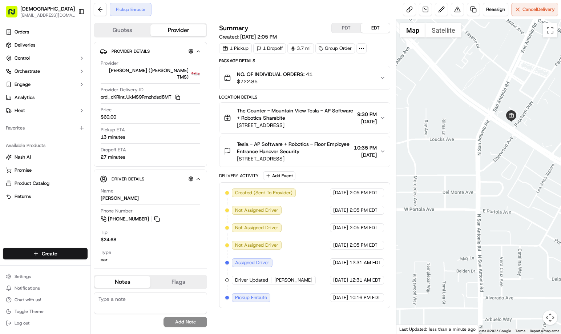
drag, startPoint x: 497, startPoint y: 183, endPoint x: 452, endPoint y: 205, distance: 50.1
click at [454, 204] on div at bounding box center [478, 176] width 165 height 314
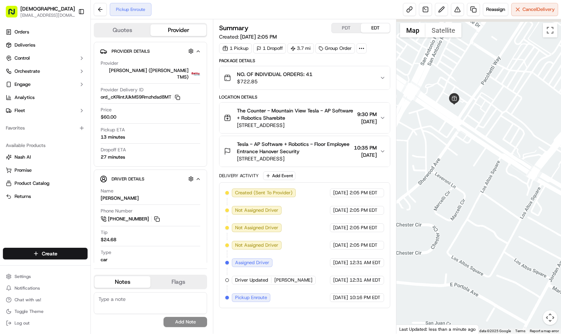
drag, startPoint x: 468, startPoint y: 153, endPoint x: 464, endPoint y: 199, distance: 46.7
click at [464, 199] on div at bounding box center [478, 176] width 165 height 314
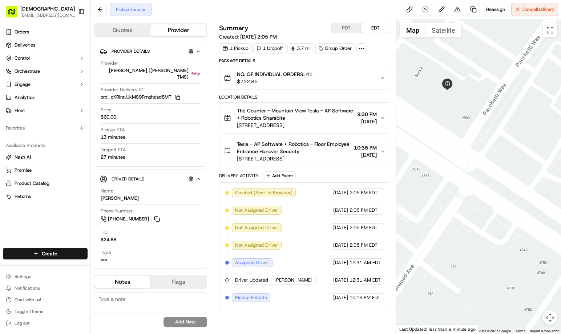
drag, startPoint x: 447, startPoint y: 147, endPoint x: 460, endPoint y: 205, distance: 59.9
click at [460, 205] on div at bounding box center [478, 176] width 165 height 314
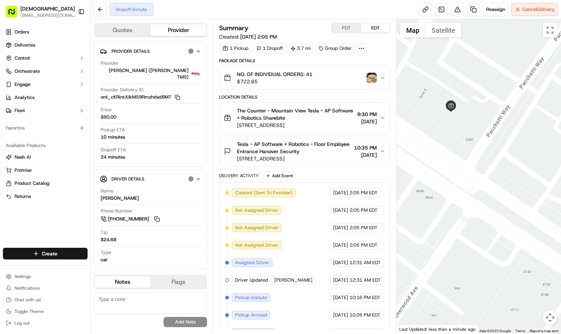
click at [373, 78] on img "button" at bounding box center [372, 78] width 10 height 10
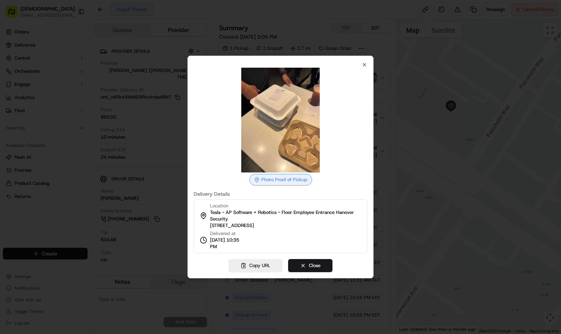
click at [418, 169] on div at bounding box center [280, 167] width 561 height 334
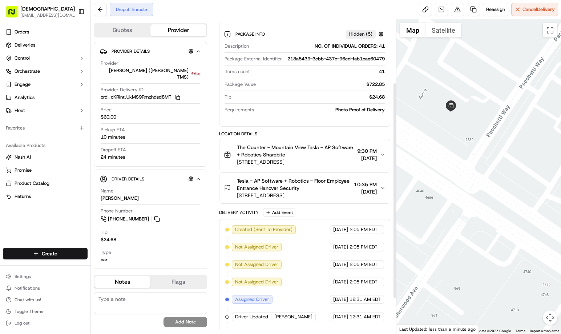
scroll to position [143, 0]
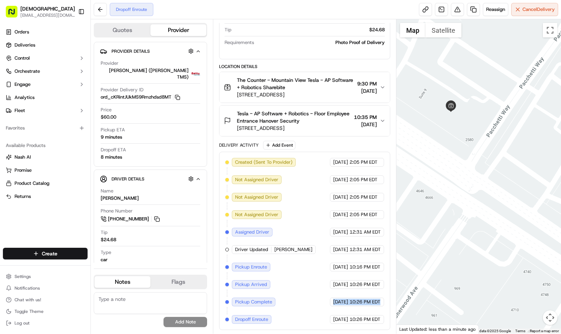
drag, startPoint x: 319, startPoint y: 301, endPoint x: 385, endPoint y: 301, distance: 66.1
click at [385, 301] on div "Created (Sent To Provider) [PERSON_NAME] ([PERSON_NAME] TMS) [DATE] 2:05 PM EDT…" at bounding box center [304, 241] width 171 height 178
copy div "[DATE] 10:26 PM EDT"
